Goal: Task Accomplishment & Management: Use online tool/utility

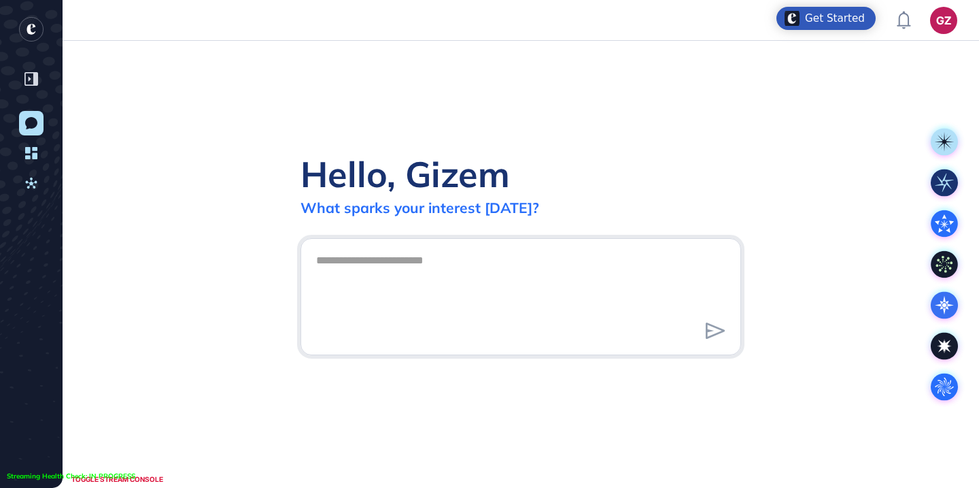
scroll to position [1, 1]
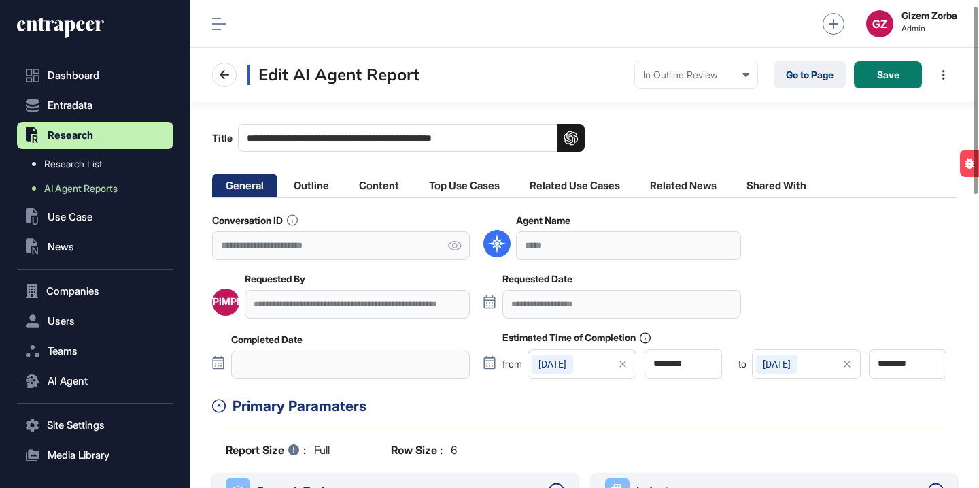
scroll to position [34, 0]
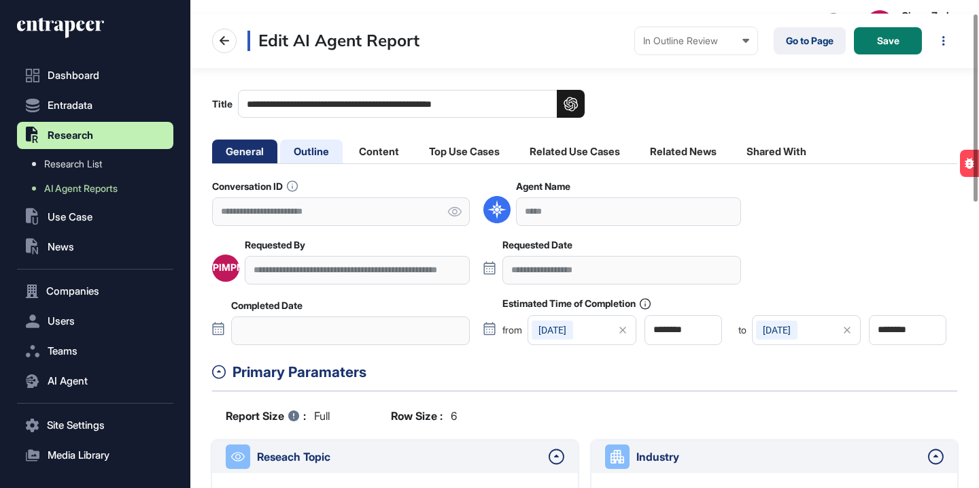
click at [310, 141] on li "Outline" at bounding box center [311, 151] width 63 height 24
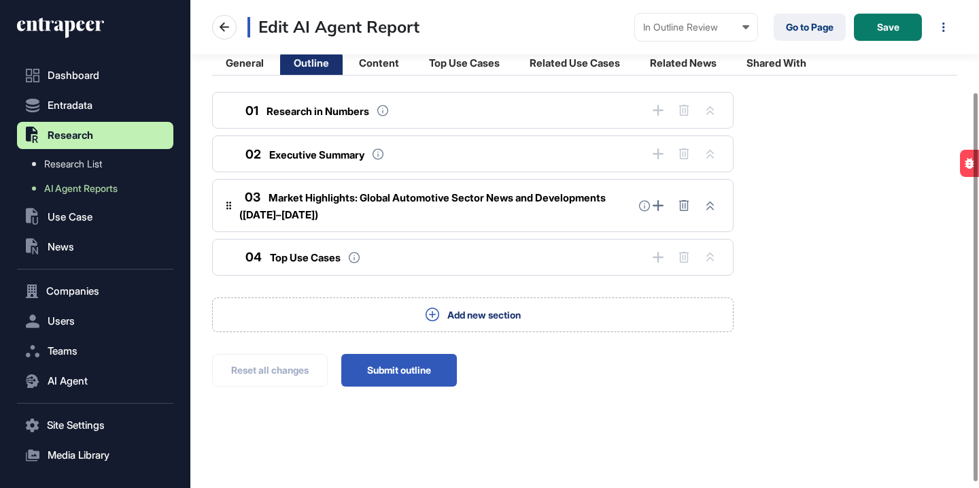
scroll to position [122, 0]
click at [400, 381] on button "Submit outline" at bounding box center [399, 370] width 116 height 33
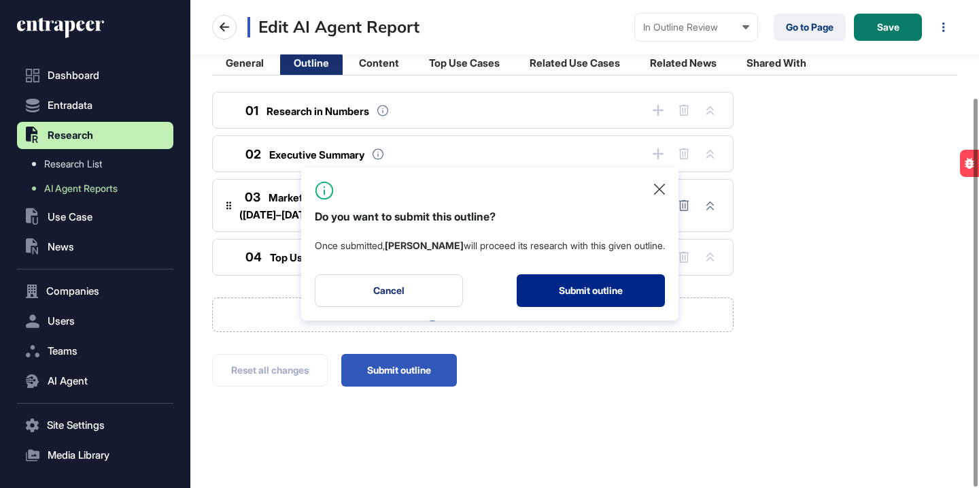
click at [617, 287] on button "Submit outline" at bounding box center [591, 290] width 148 height 33
